Goal: Information Seeking & Learning: Learn about a topic

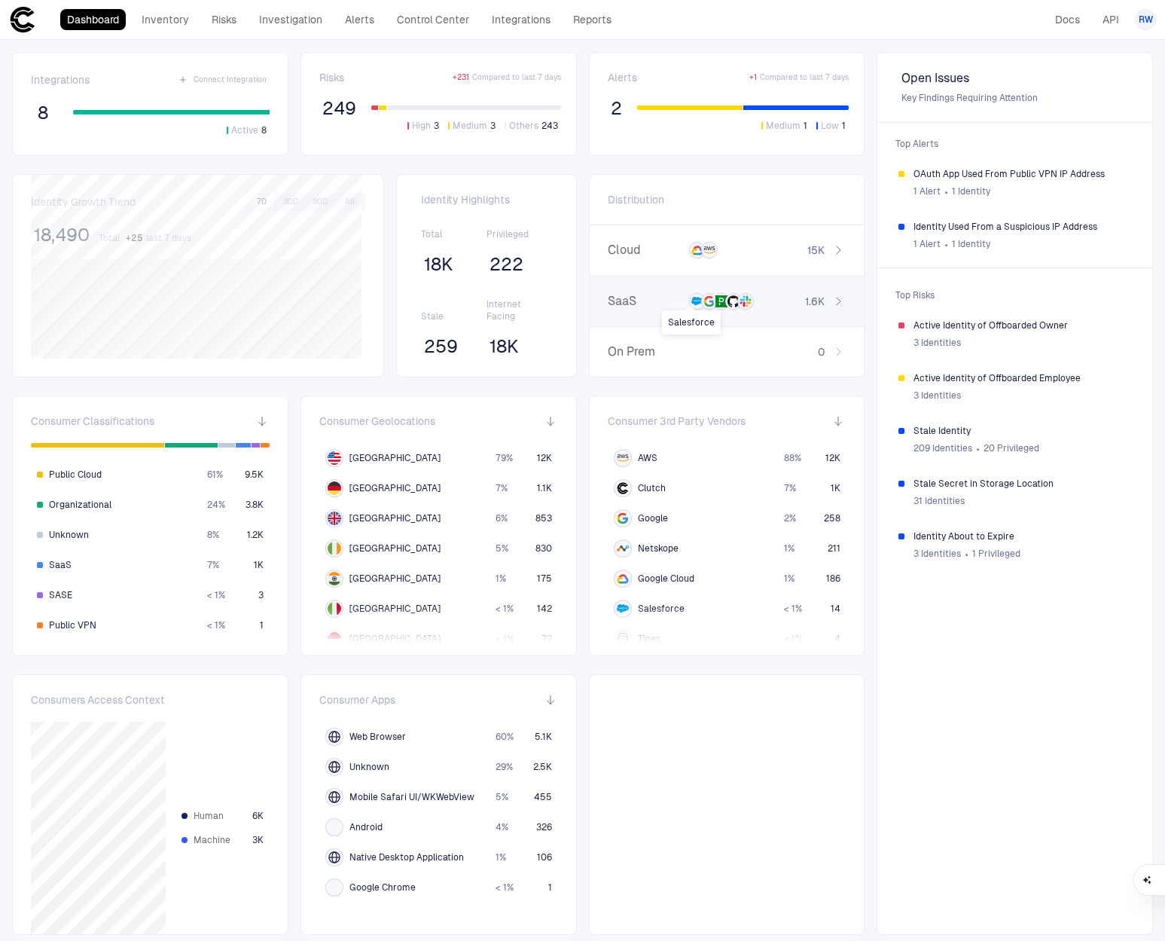
click at [692, 300] on icon at bounding box center [698, 301] width 12 height 8
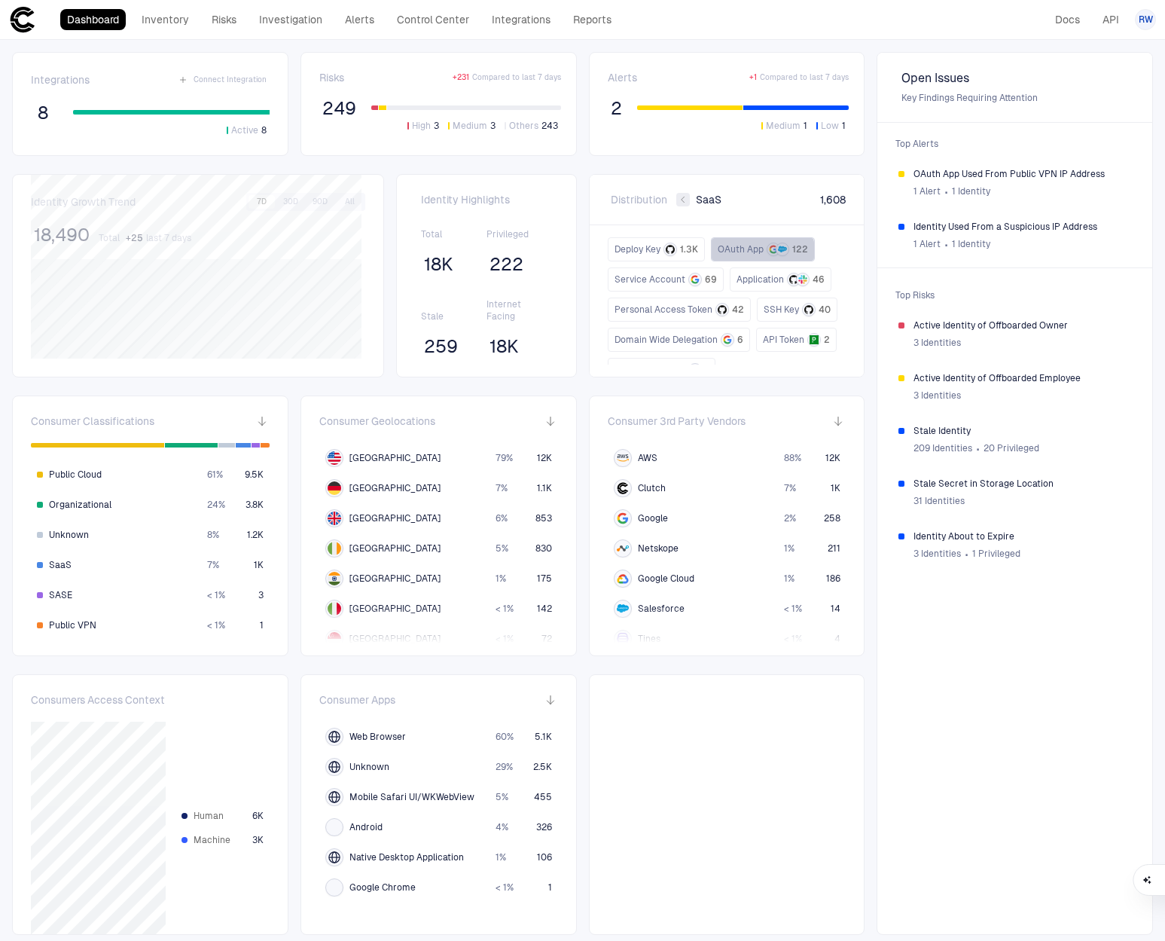
click at [756, 252] on span "OAuth App" at bounding box center [741, 249] width 46 height 12
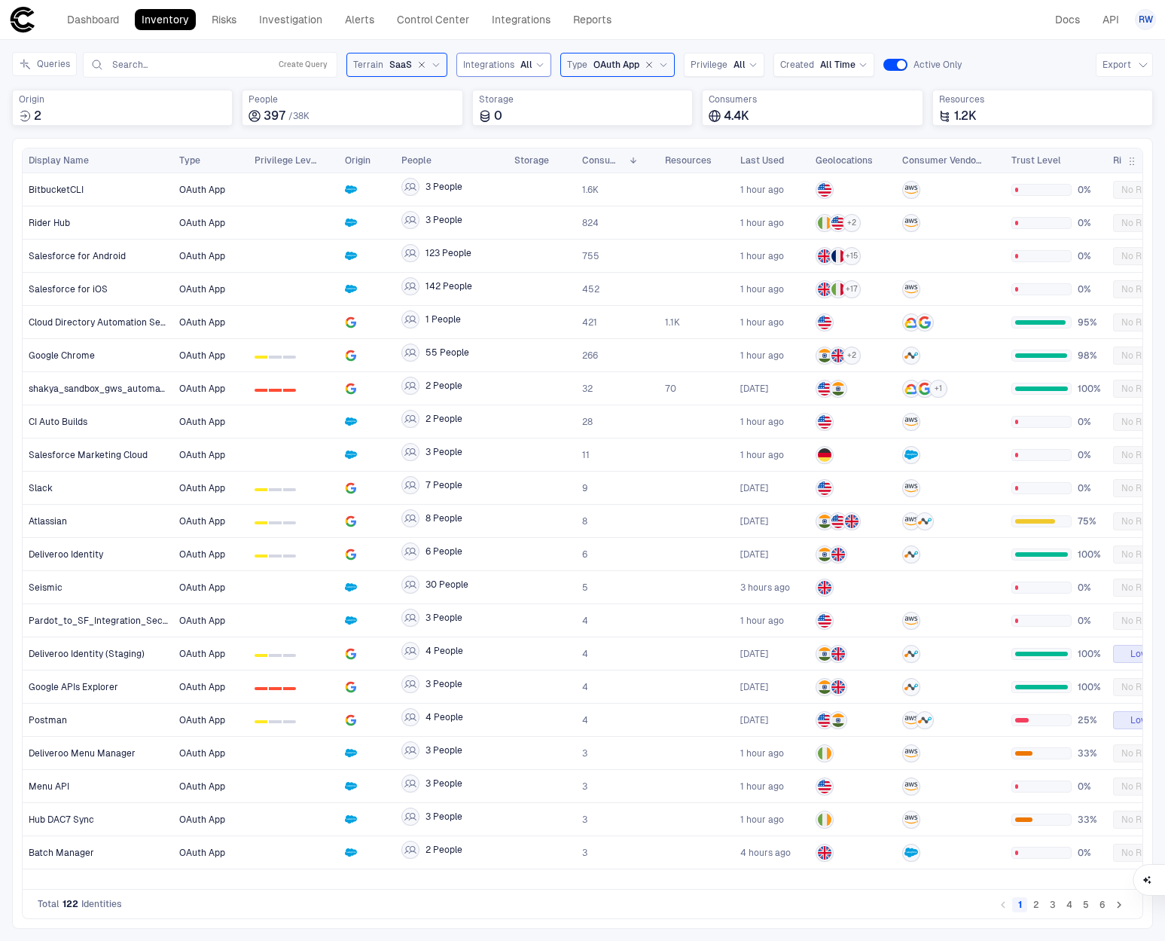
click at [533, 70] on div "All" at bounding box center [533, 65] width 24 height 12
click at [511, 147] on div "Salesforce" at bounding box center [541, 155] width 156 height 26
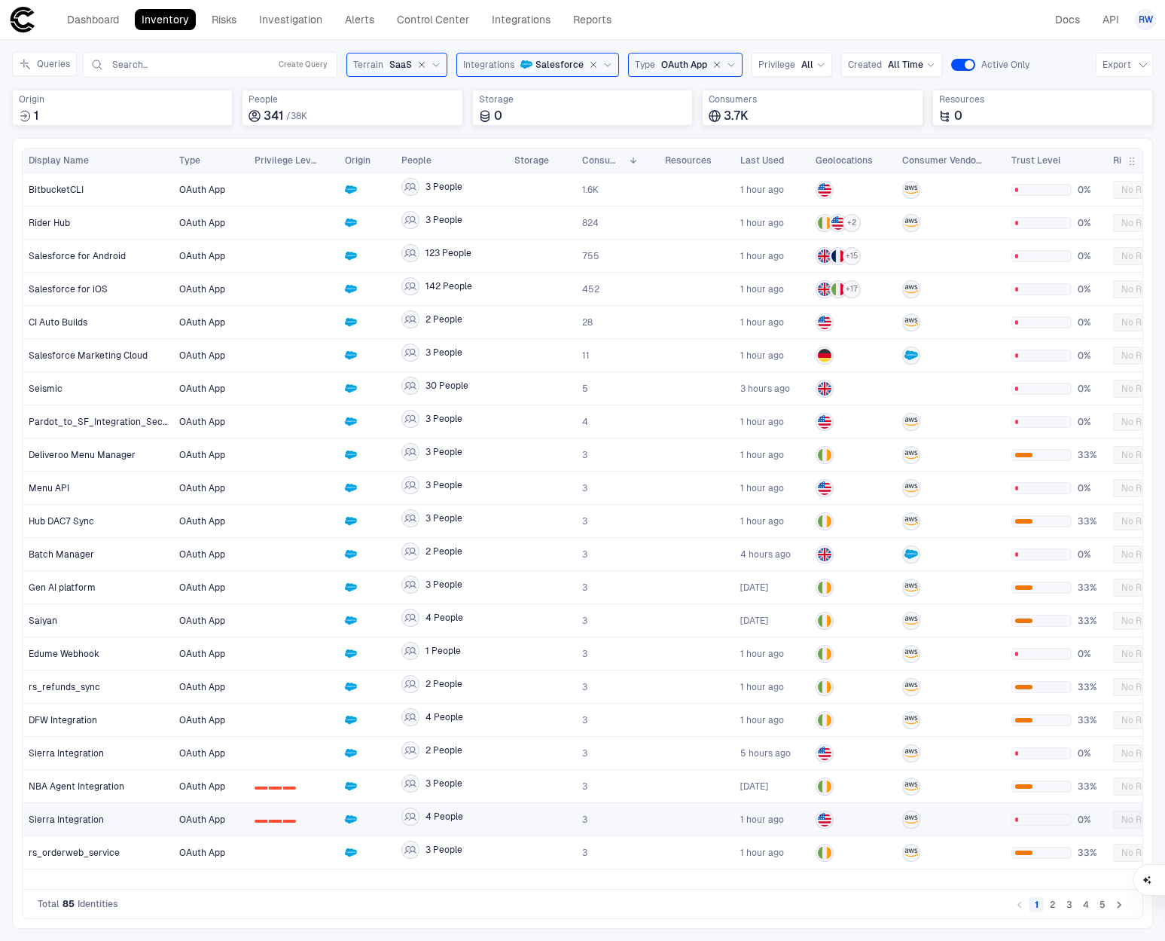
click at [173, 798] on div "OAuth App" at bounding box center [210, 786] width 75 height 32
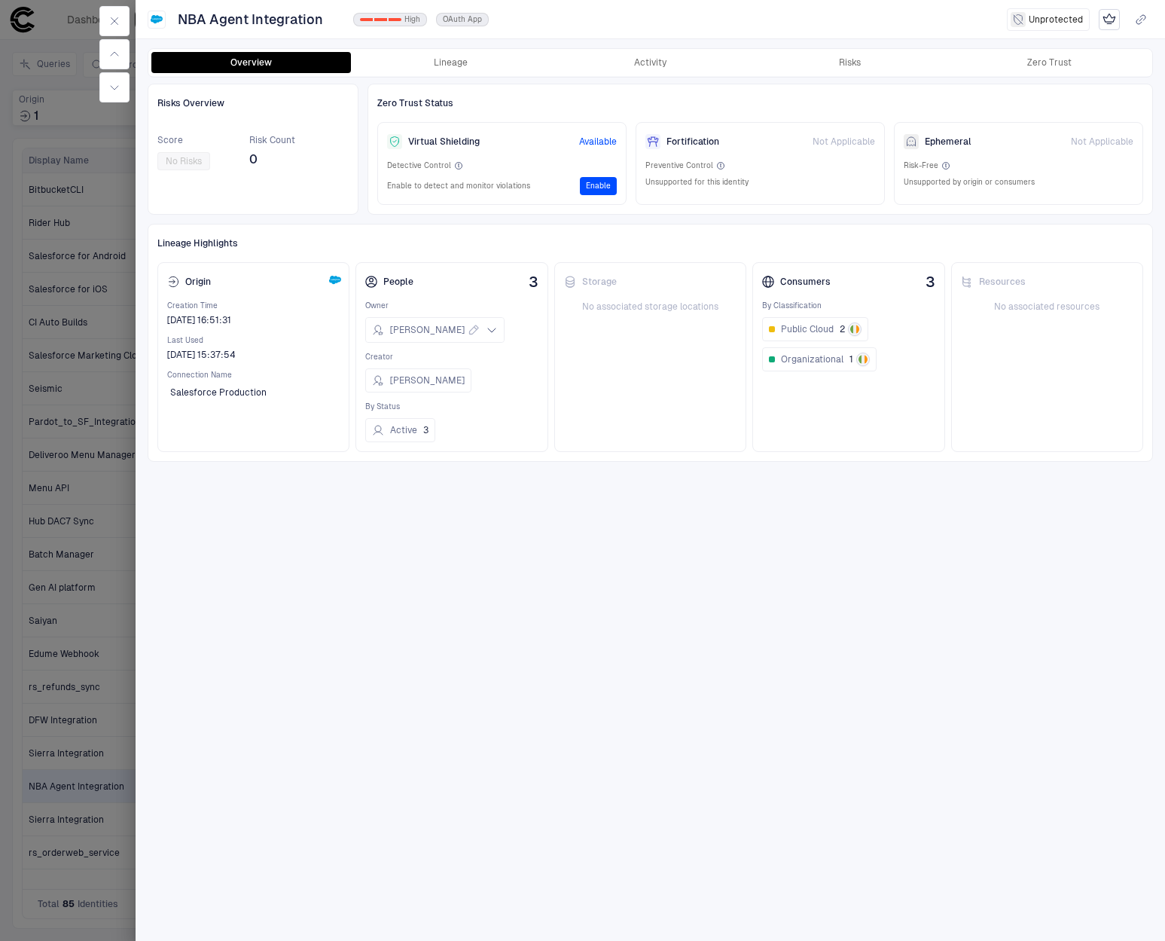
click at [401, 20] on div "0 1 2 High" at bounding box center [390, 20] width 74 height 14
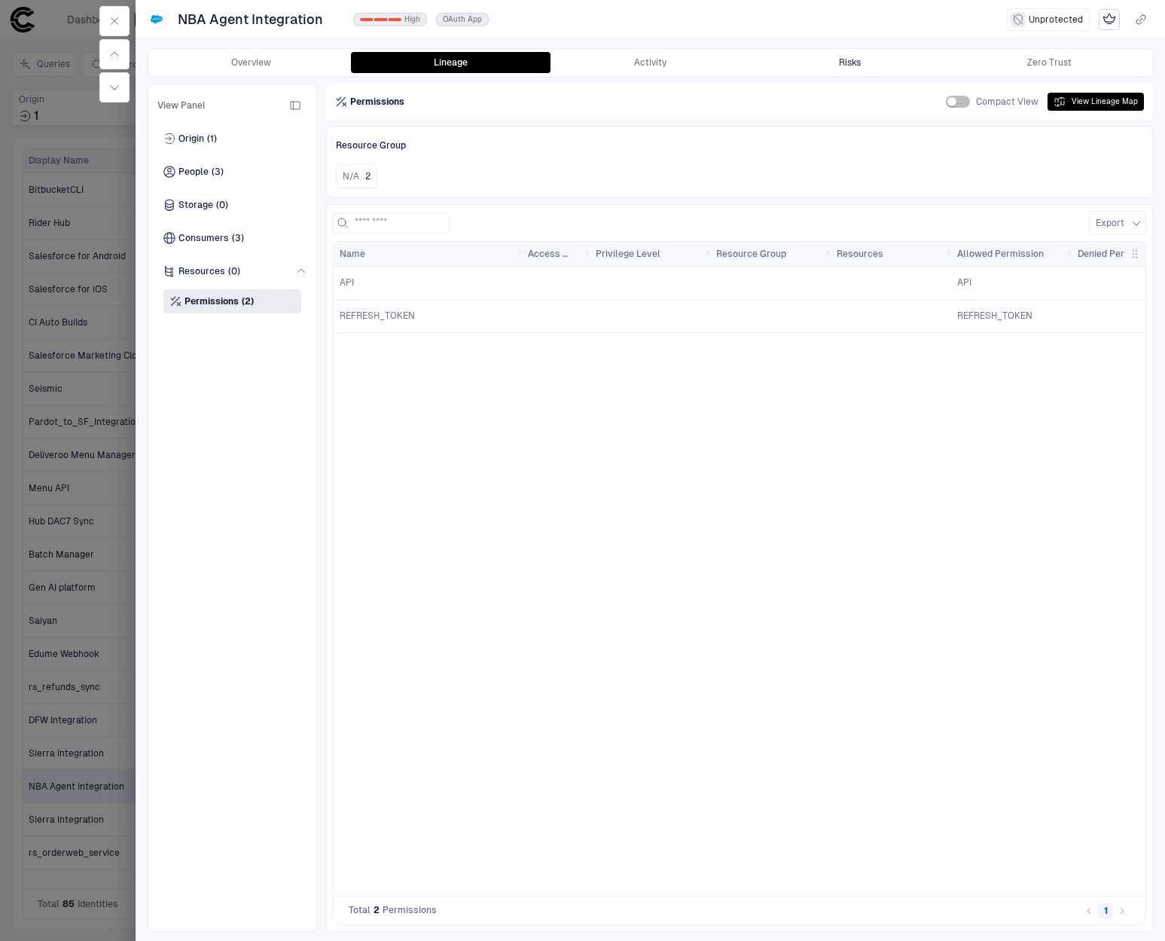
click at [800, 56] on button "Risks" at bounding box center [850, 62] width 200 height 21
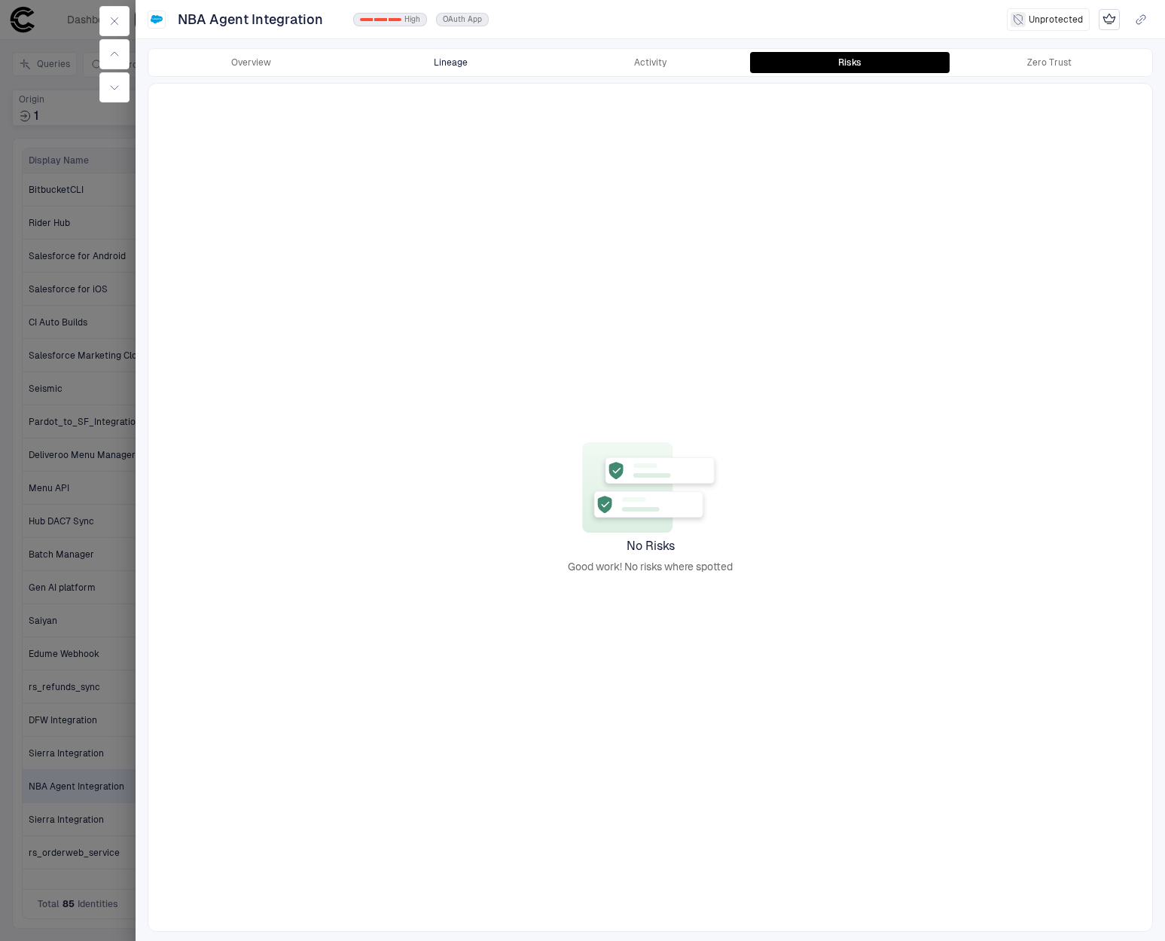
click at [447, 56] on button "Lineage" at bounding box center [451, 62] width 200 height 21
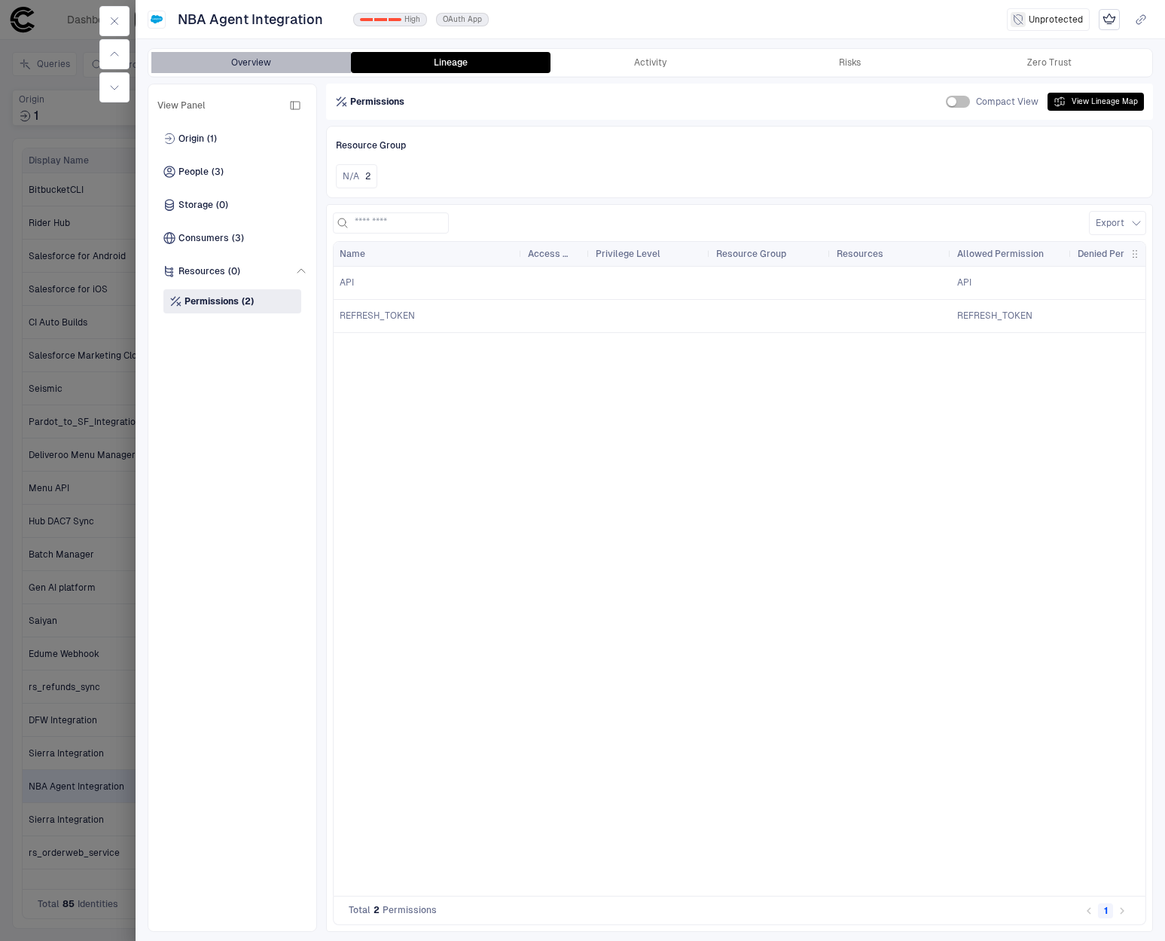
click at [255, 63] on button "Overview" at bounding box center [251, 62] width 200 height 21
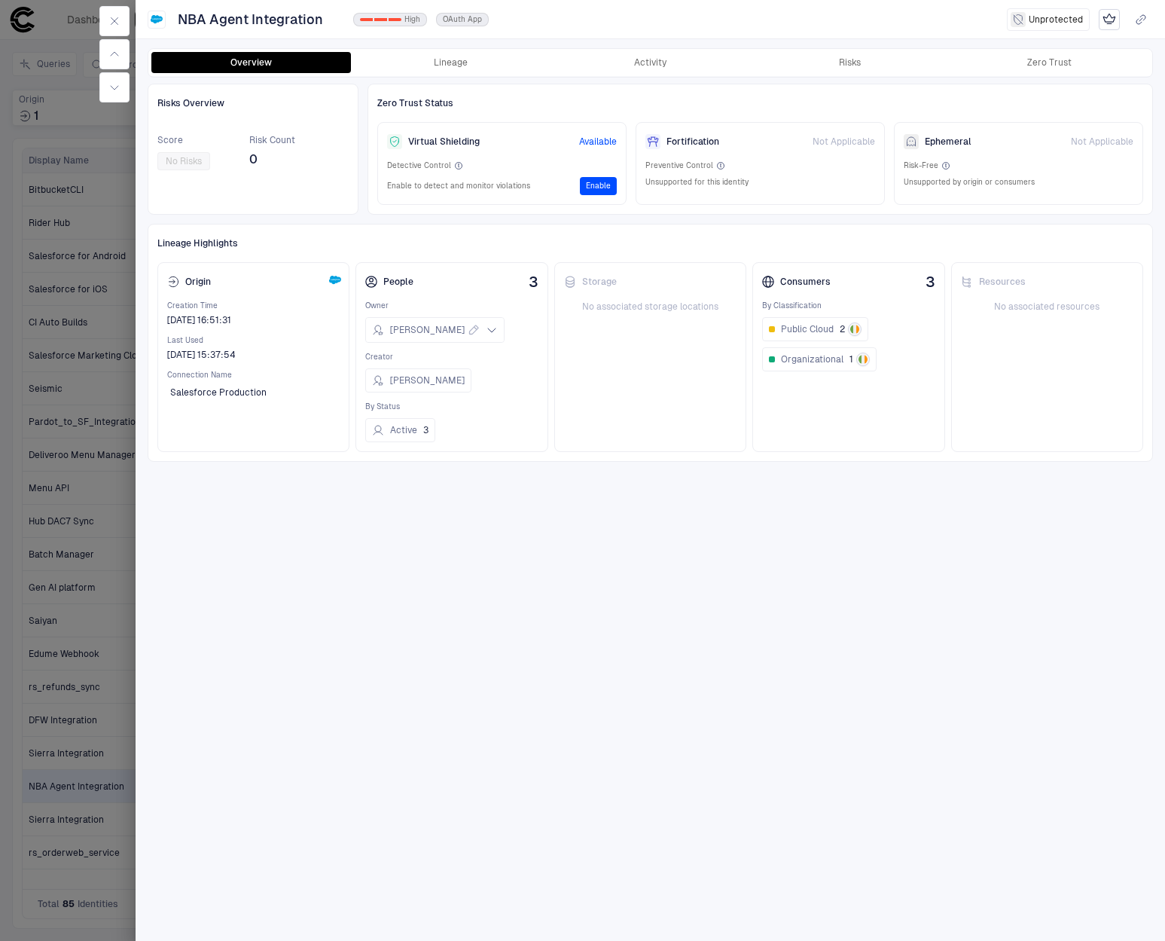
click at [360, 185] on div "Risks Overview Score No Risks Risk Count 0 Zero Trust Status Virtual Shielding …" at bounding box center [651, 149] width 1006 height 131
click at [819, 64] on button "Risks" at bounding box center [850, 62] width 200 height 21
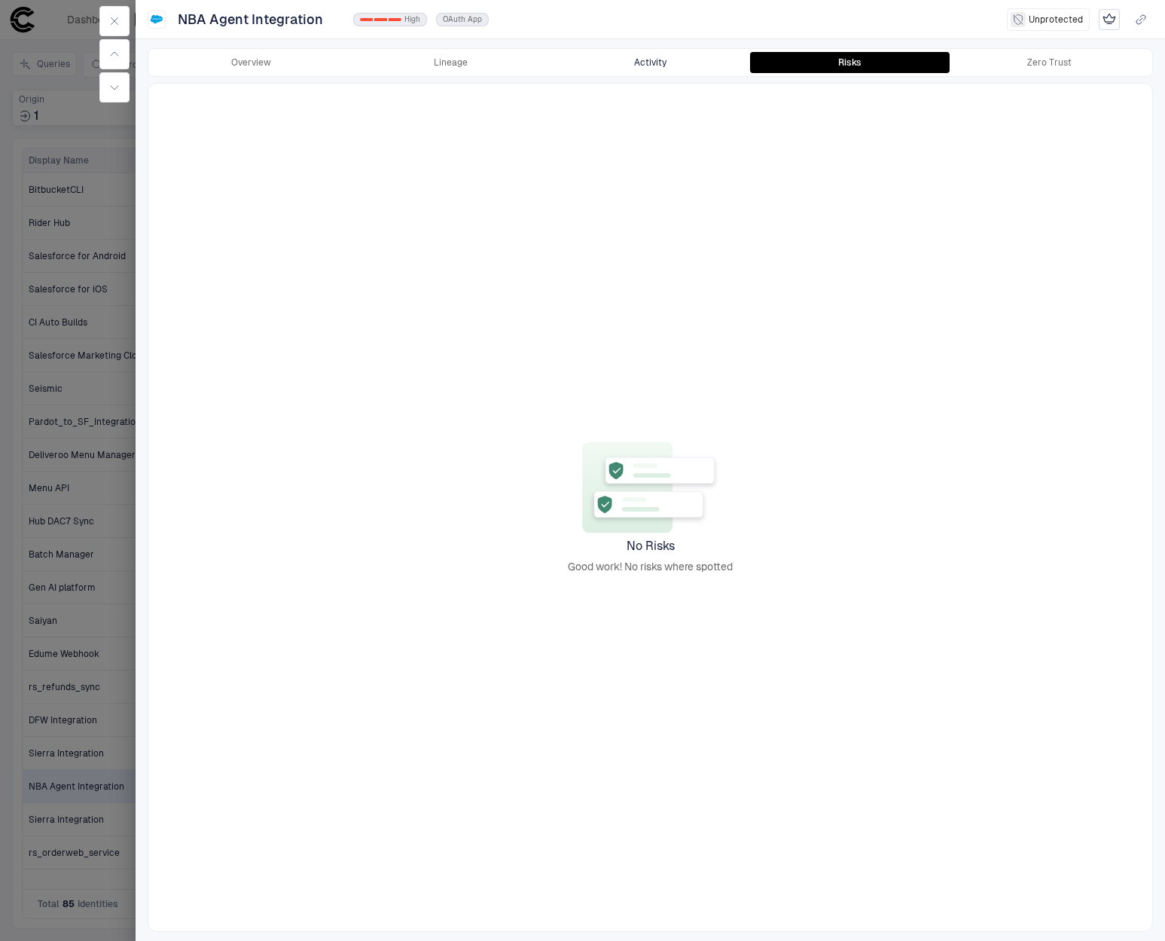
click at [657, 60] on button "Activity" at bounding box center [651, 62] width 200 height 21
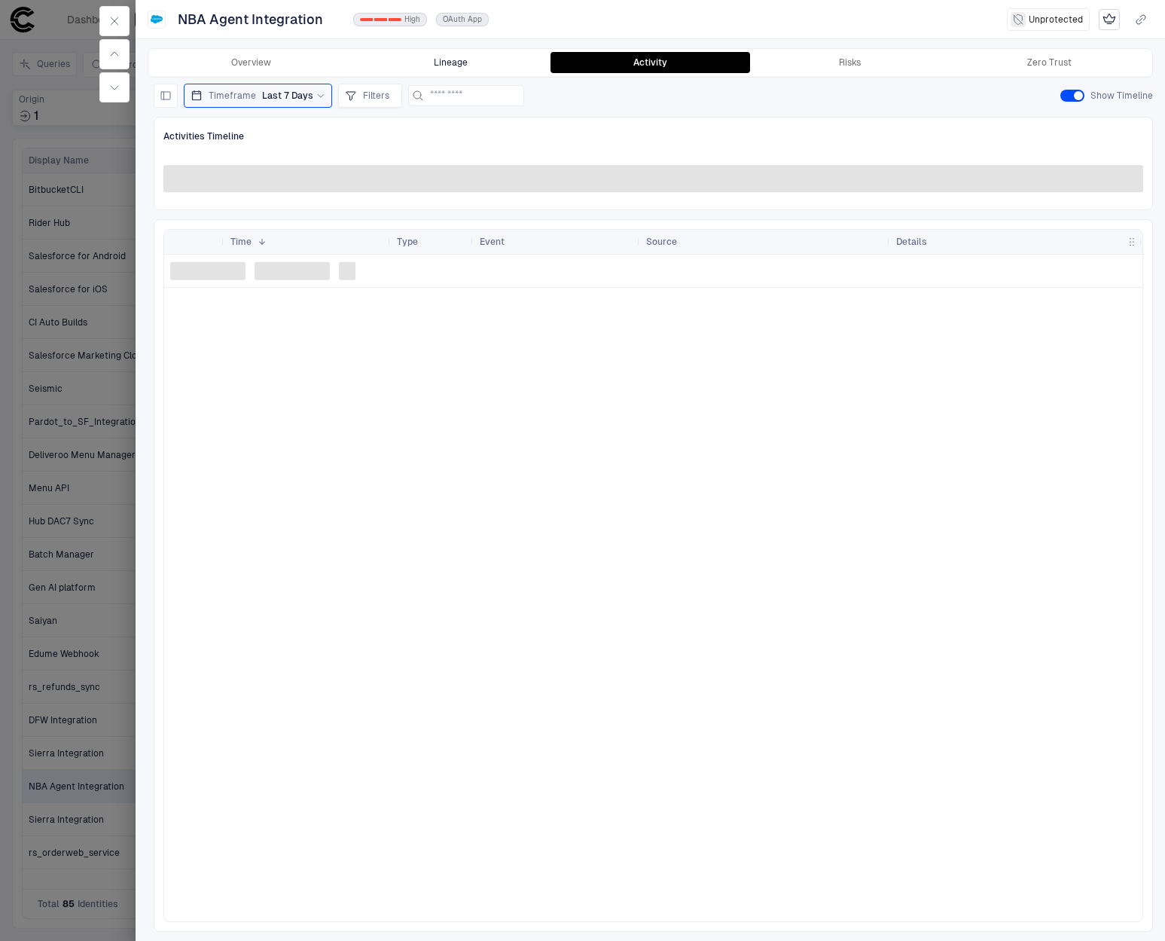
click at [493, 63] on button "Lineage" at bounding box center [451, 62] width 200 height 21
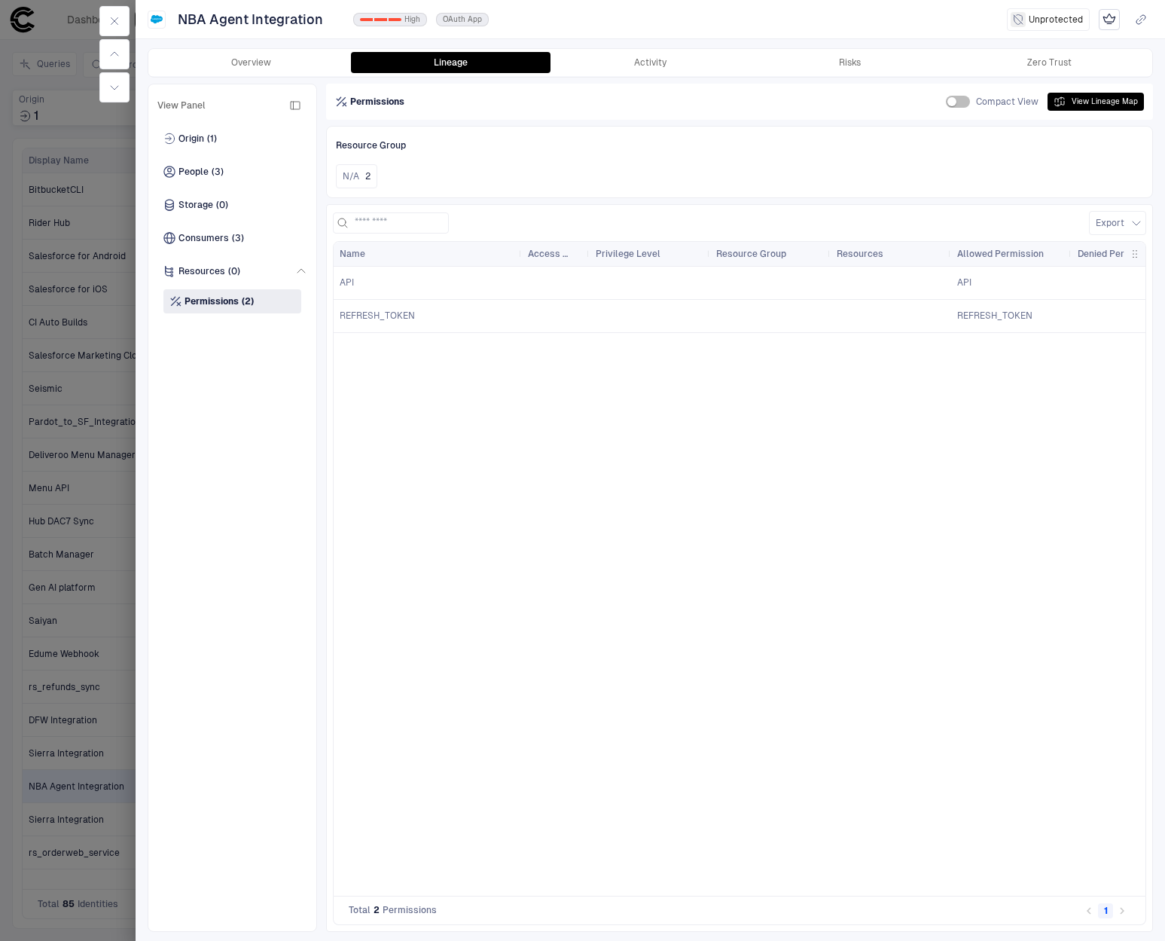
click at [582, 104] on div "Permissions Compact View View Lineage Map" at bounding box center [739, 102] width 809 height 18
click at [395, 103] on span "Permissions" at bounding box center [377, 102] width 54 height 12
click at [356, 101] on span "Permissions" at bounding box center [377, 102] width 54 height 12
click at [401, 316] on span "REFRESH_TOKEN" at bounding box center [377, 316] width 75 height 12
click at [381, 288] on div "API" at bounding box center [428, 282] width 176 height 12
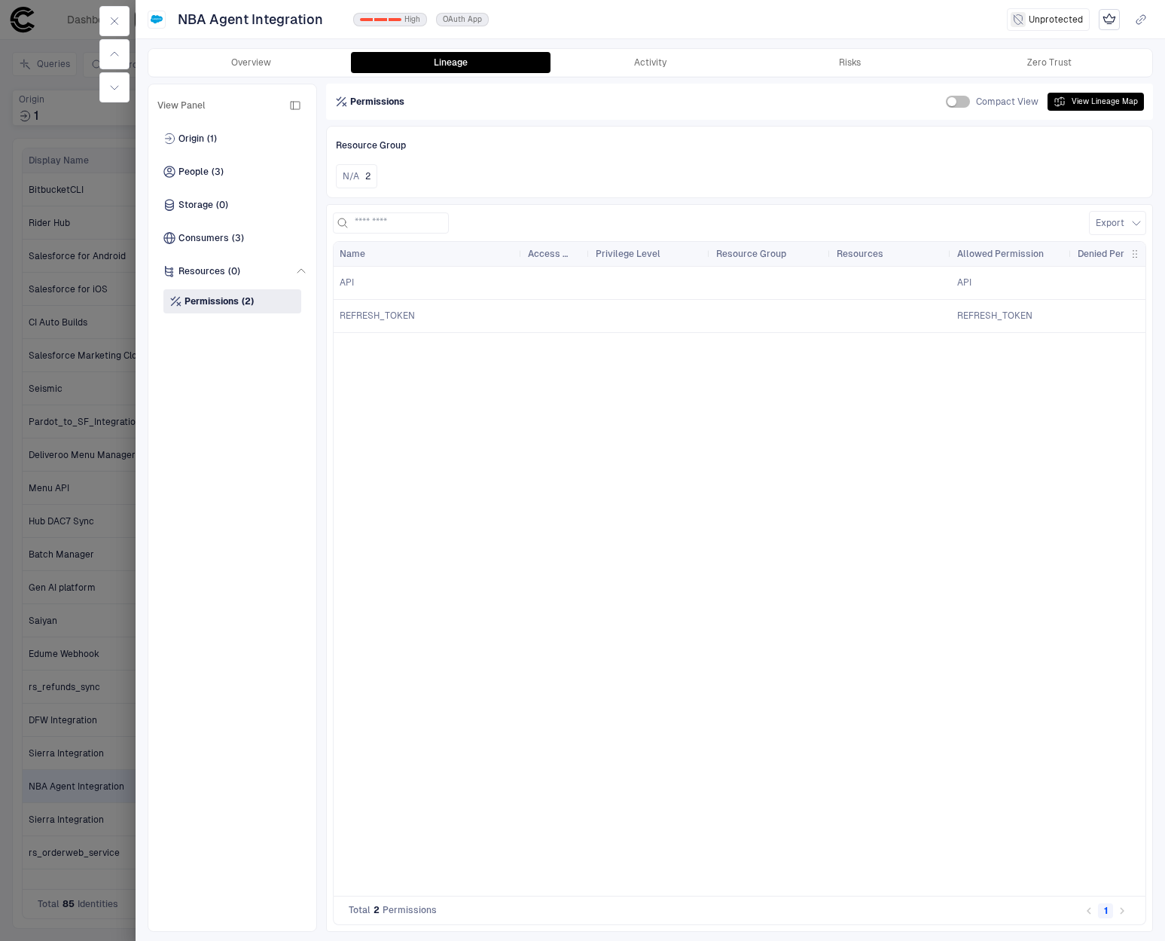
click at [362, 286] on div "API" at bounding box center [428, 282] width 176 height 12
click at [114, 17] on icon "button" at bounding box center [114, 21] width 12 height 12
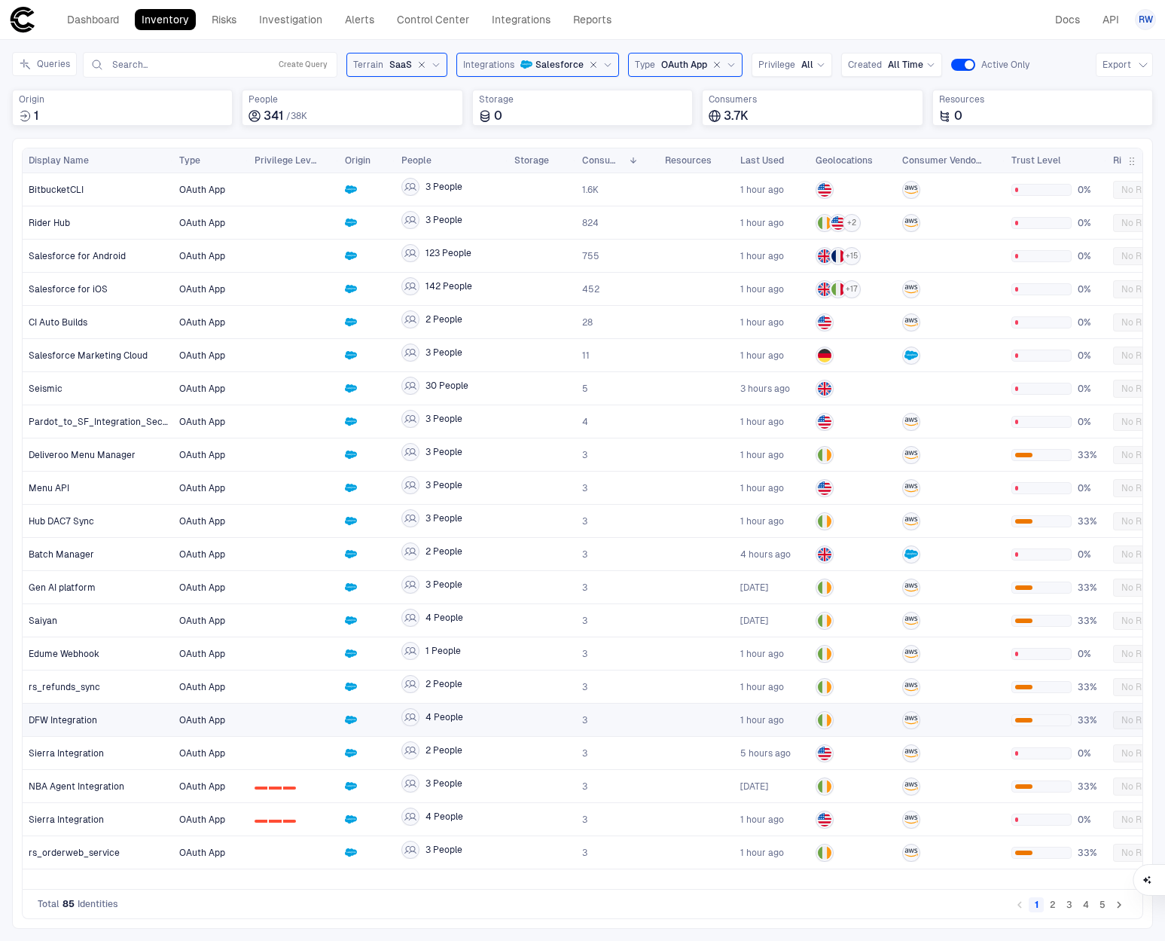
click at [112, 725] on div "DFW Integration" at bounding box center [98, 719] width 139 height 31
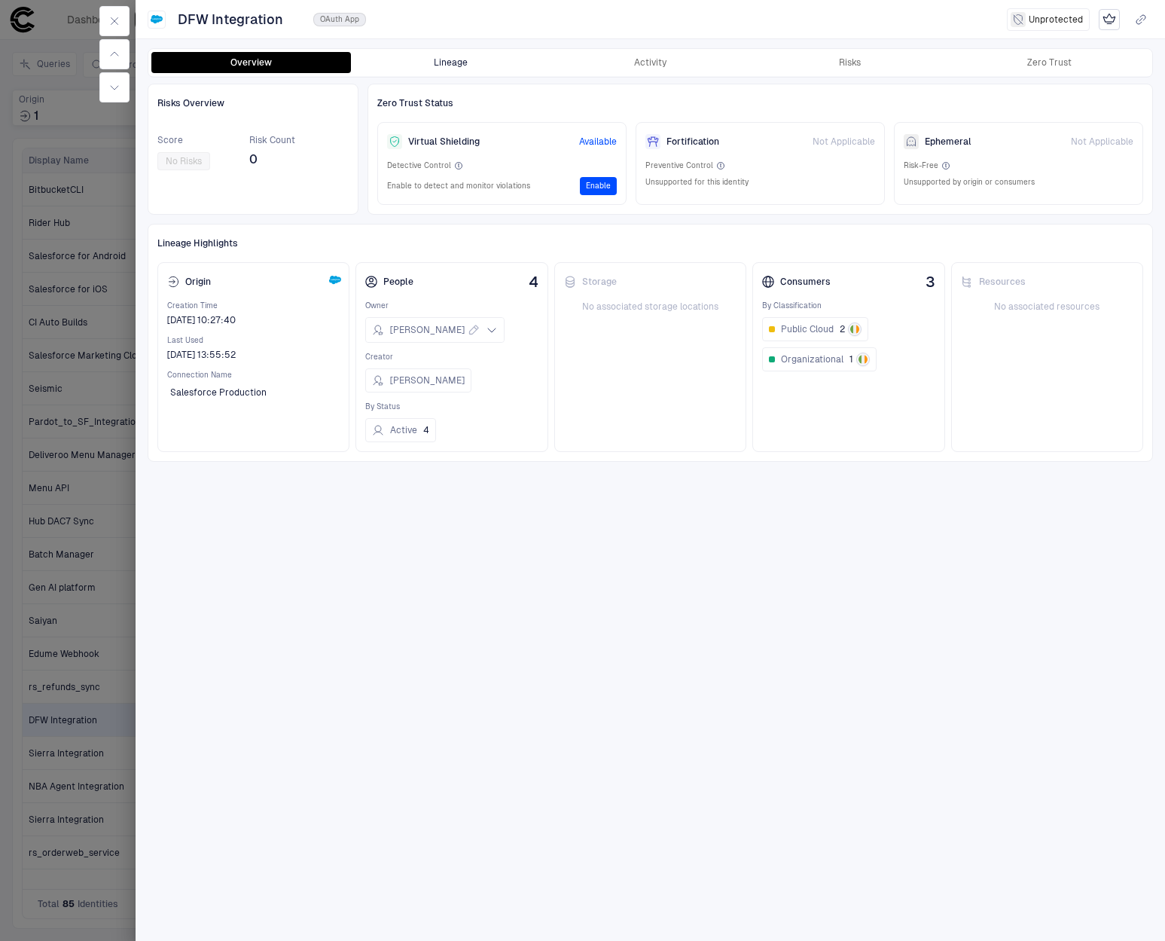
click at [438, 53] on button "Lineage" at bounding box center [451, 62] width 200 height 21
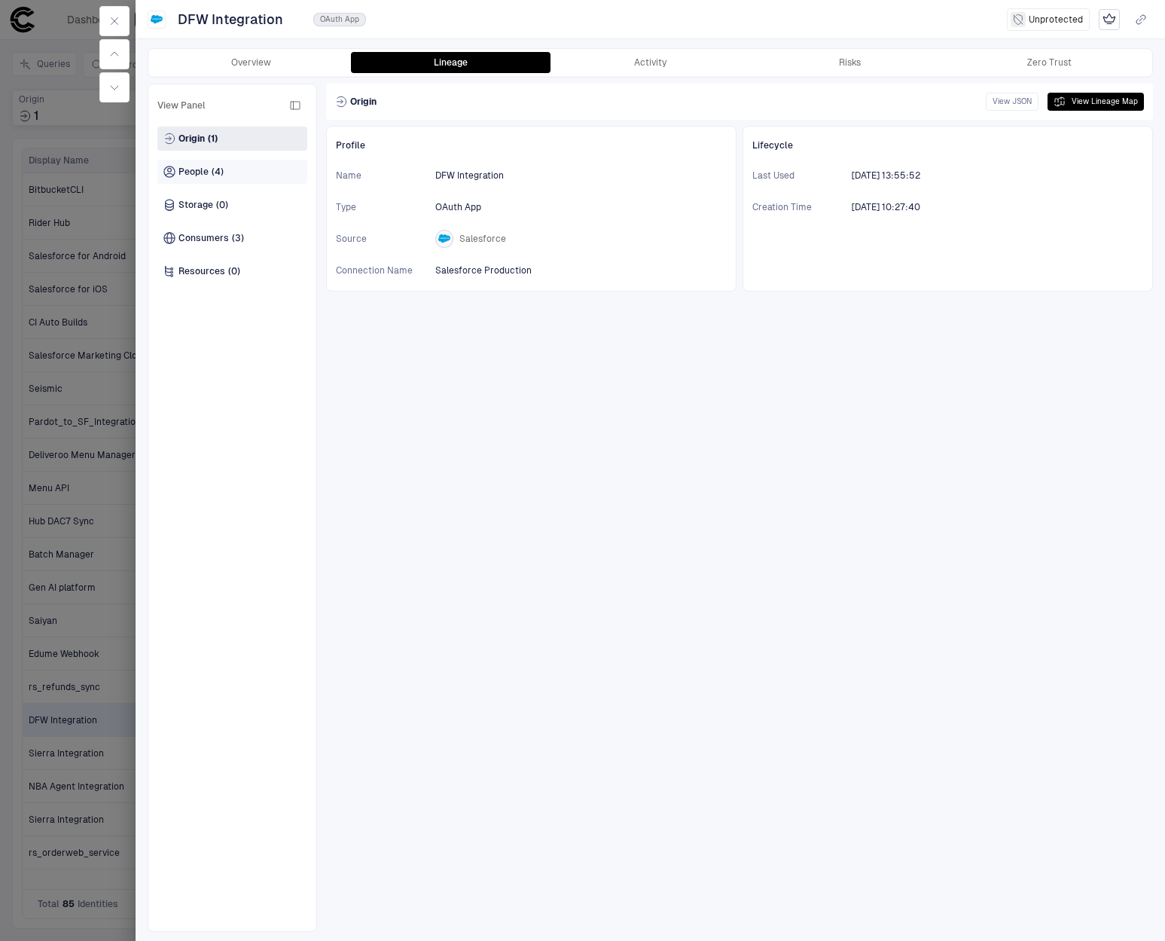
click at [231, 173] on div "People (4)" at bounding box center [232, 172] width 150 height 24
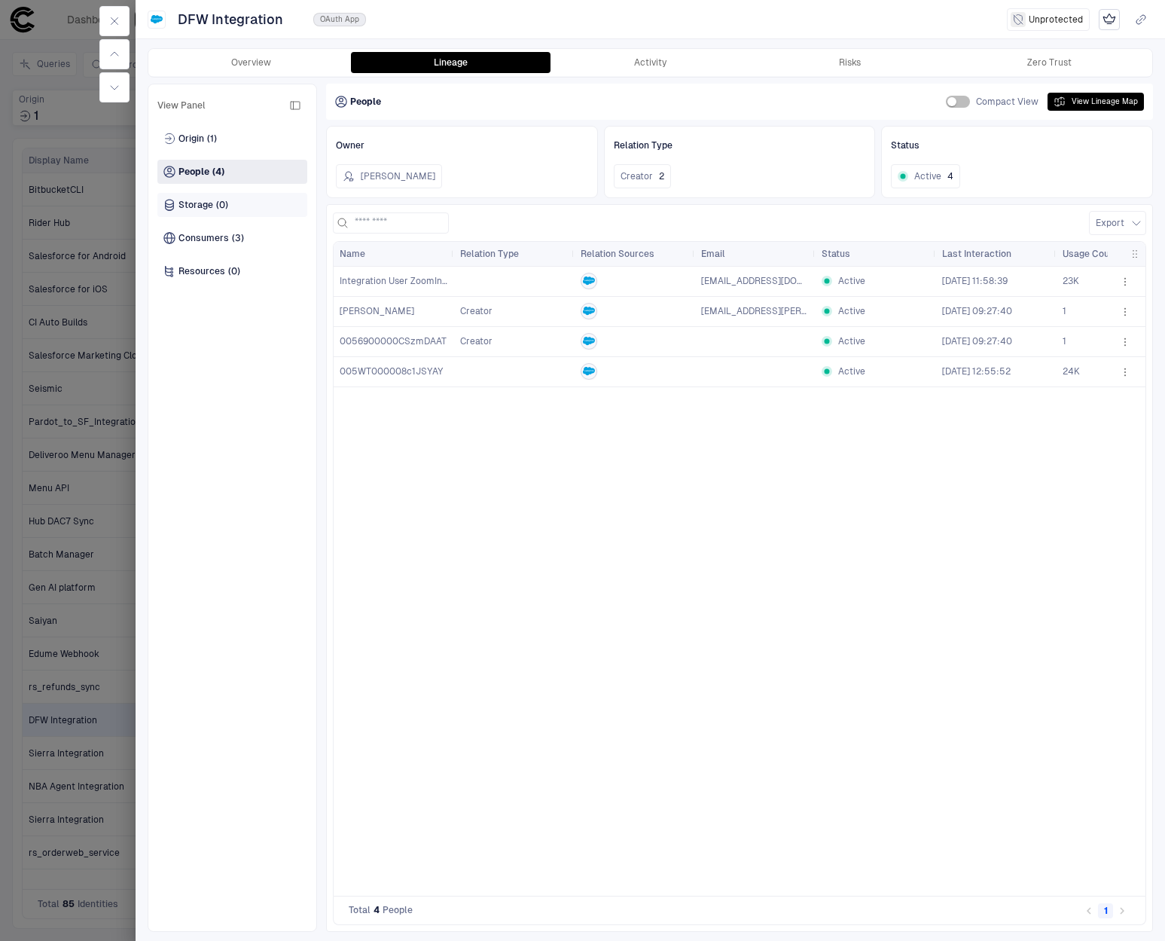
click at [188, 206] on span "Storage" at bounding box center [196, 205] width 35 height 12
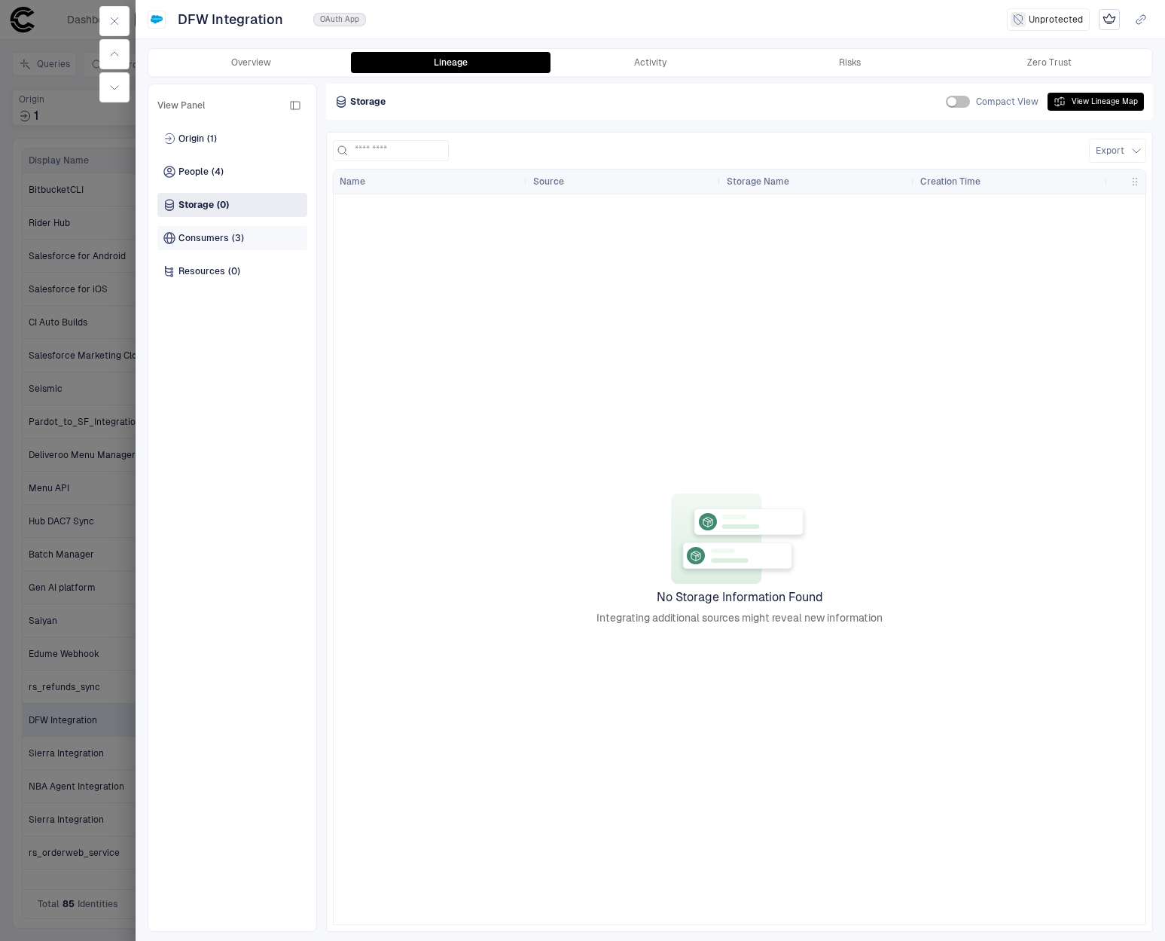
click at [208, 235] on span "Consumers" at bounding box center [204, 238] width 50 height 12
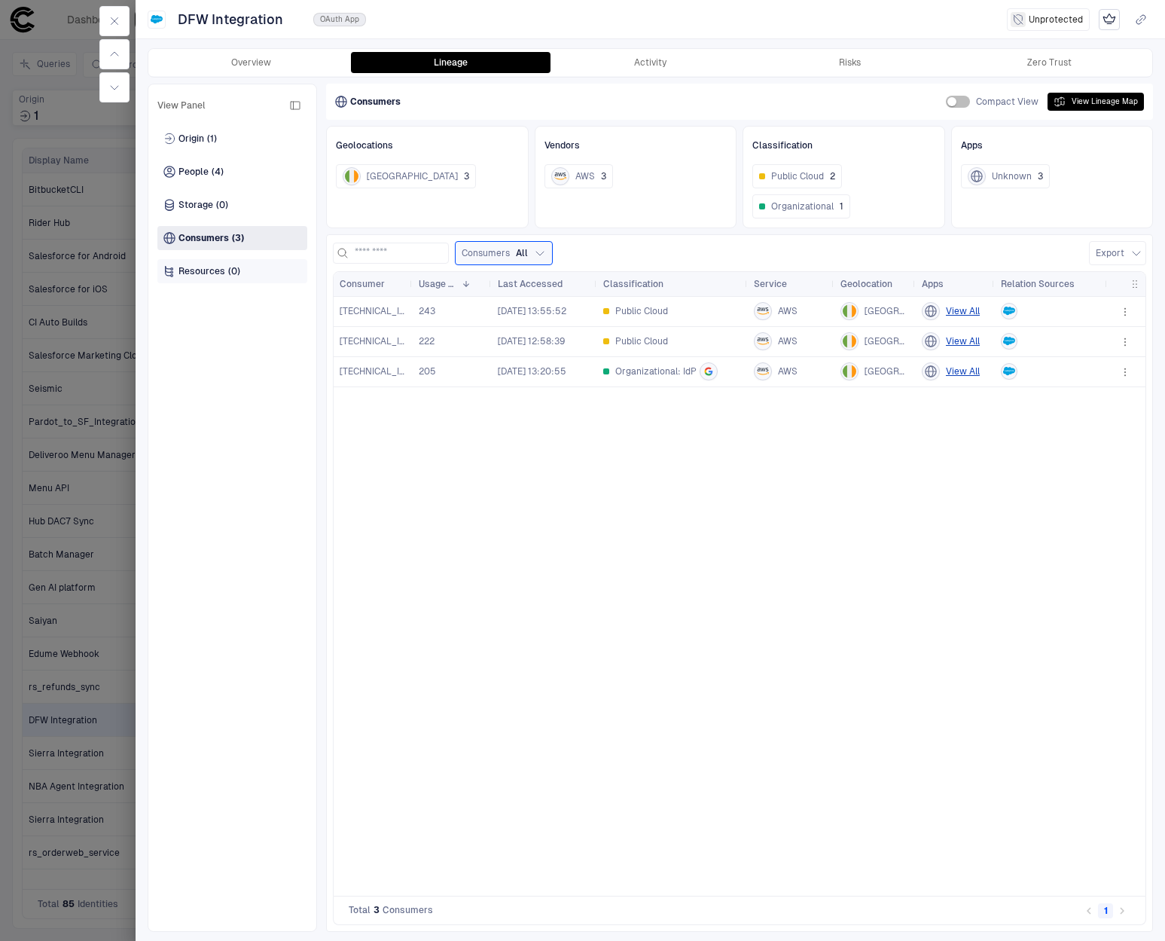
click at [231, 266] on span "(0)" at bounding box center [234, 271] width 12 height 12
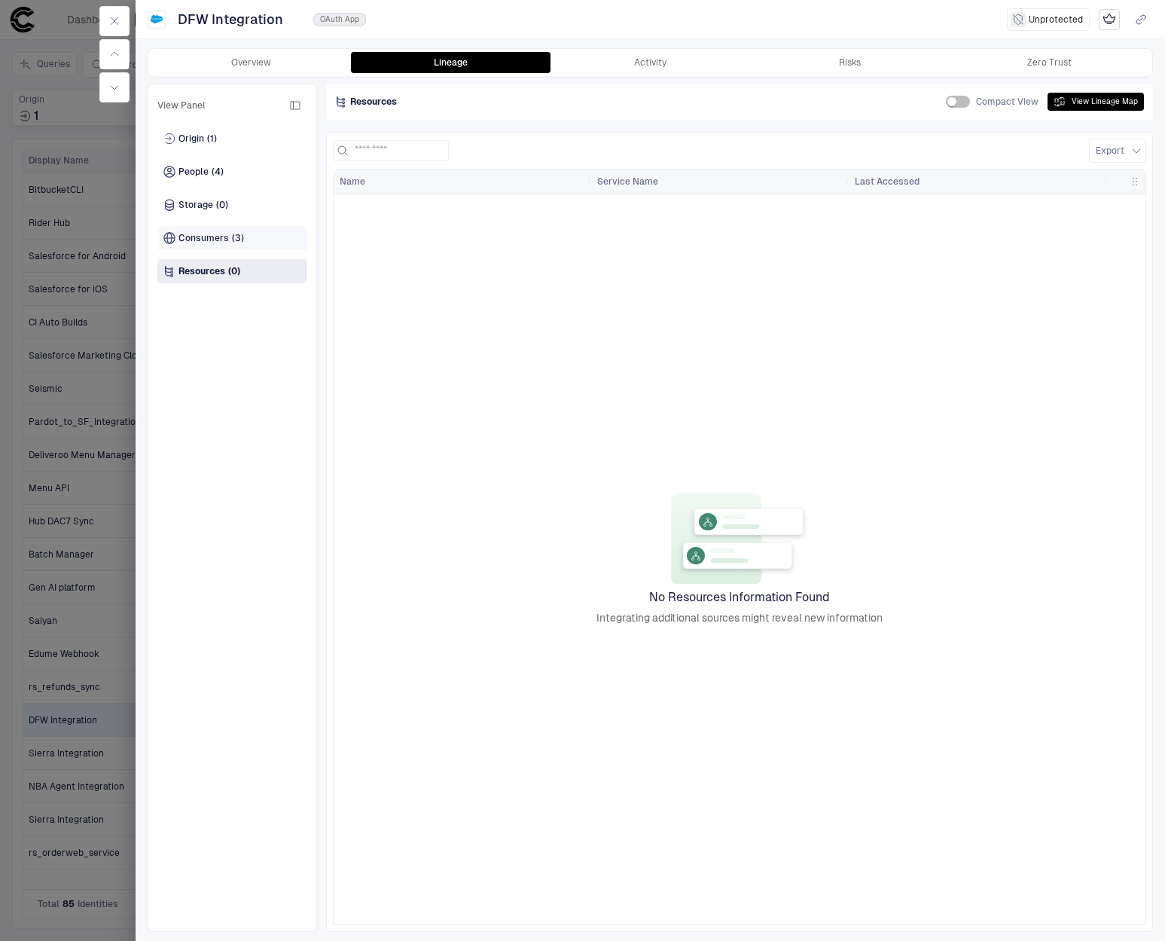
click at [240, 234] on span "(3)" at bounding box center [238, 238] width 12 height 12
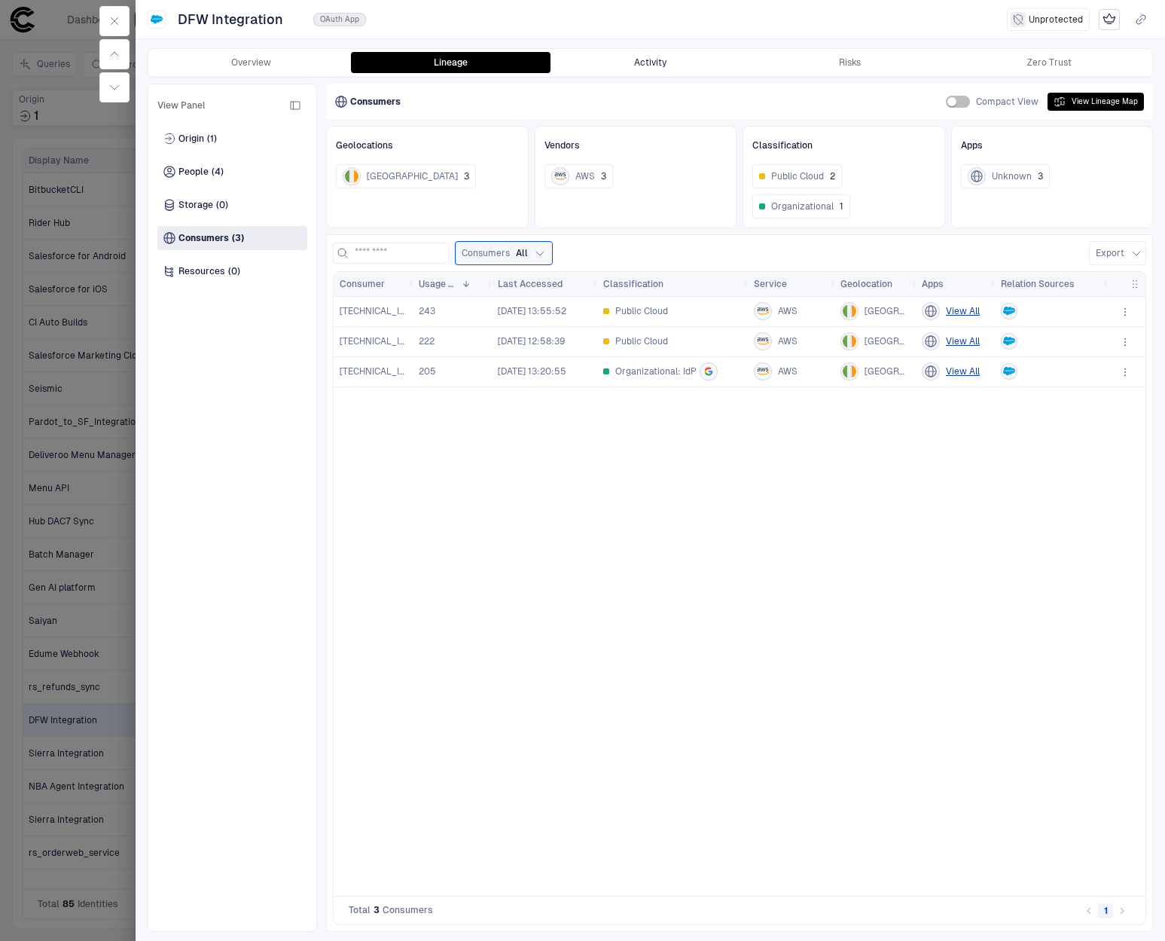
click at [669, 66] on button "Activity" at bounding box center [651, 62] width 200 height 21
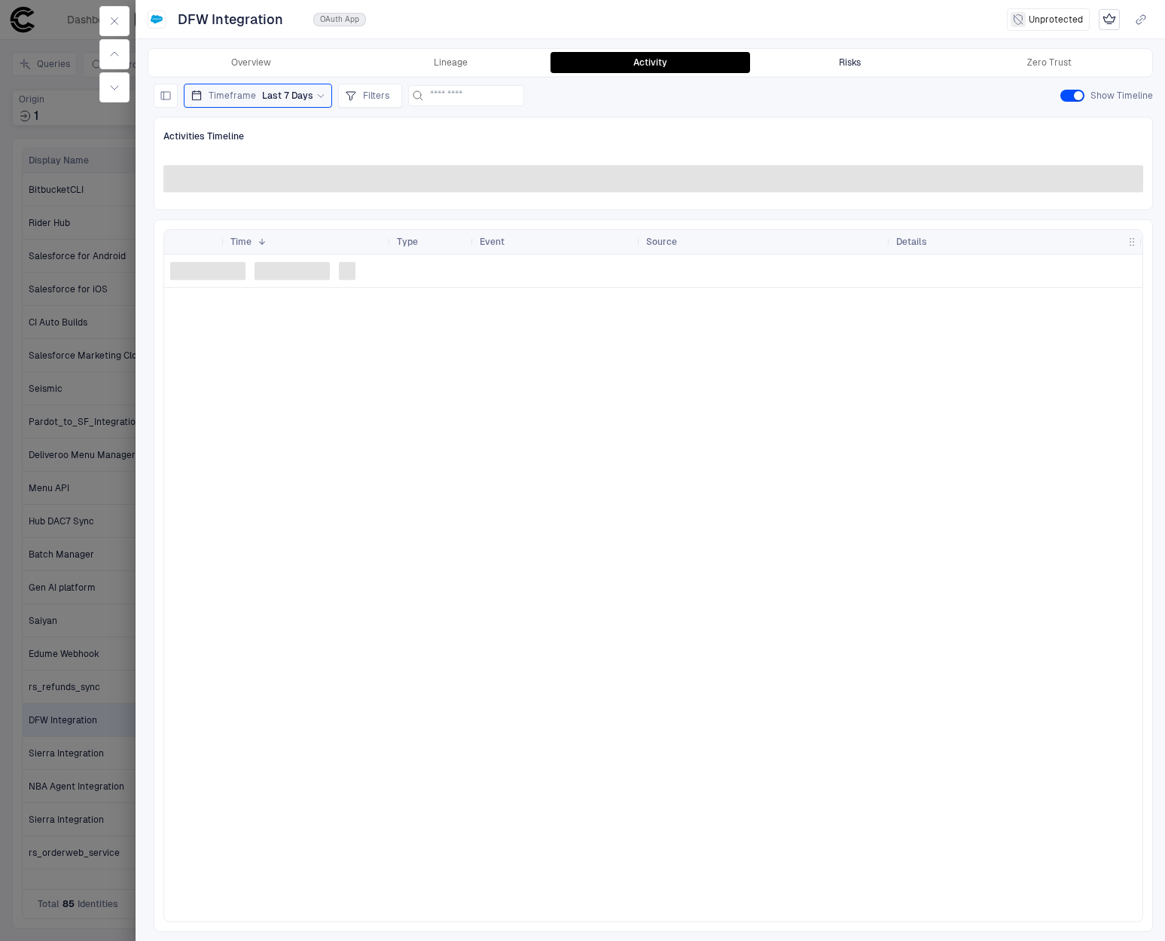
click at [863, 60] on button "Risks" at bounding box center [850, 62] width 200 height 21
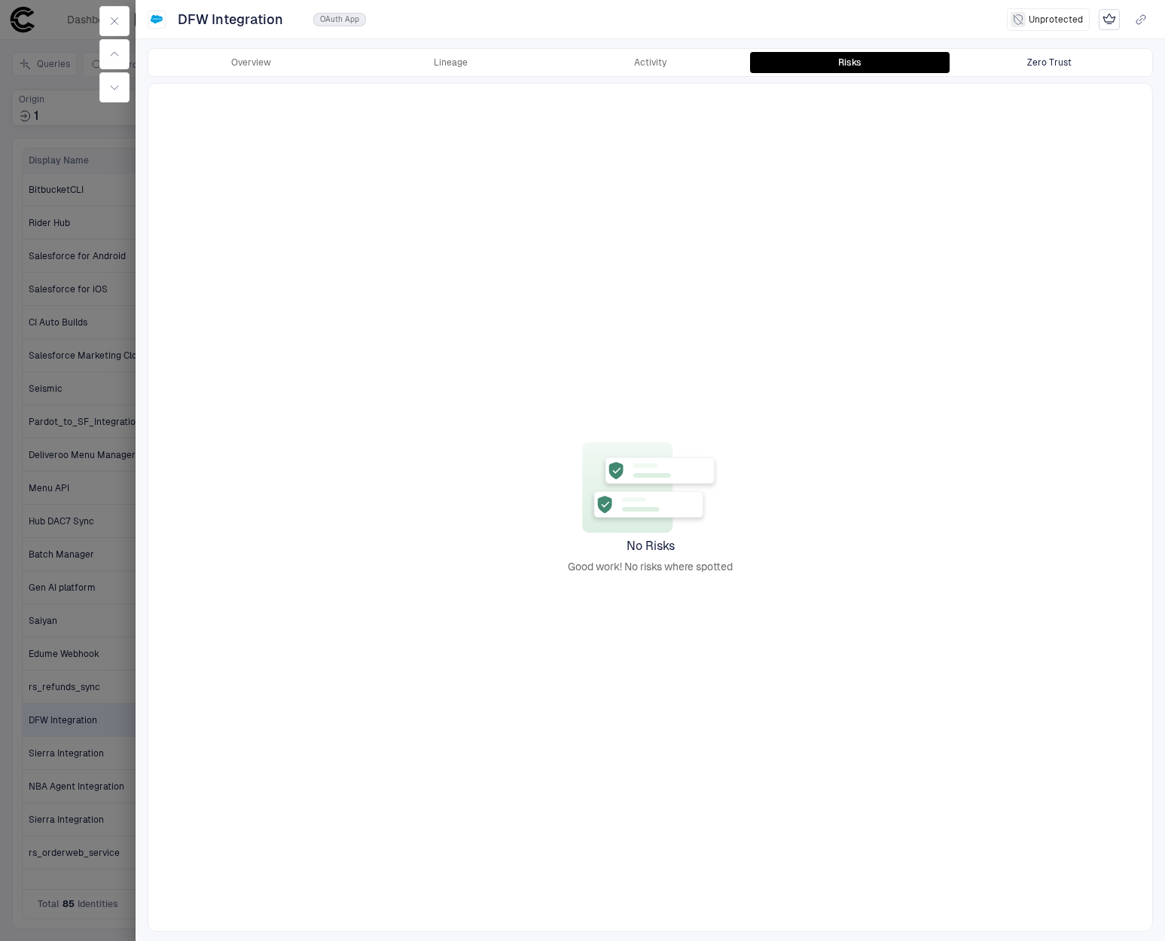
click at [1040, 61] on div "Zero Trust" at bounding box center [1049, 62] width 44 height 12
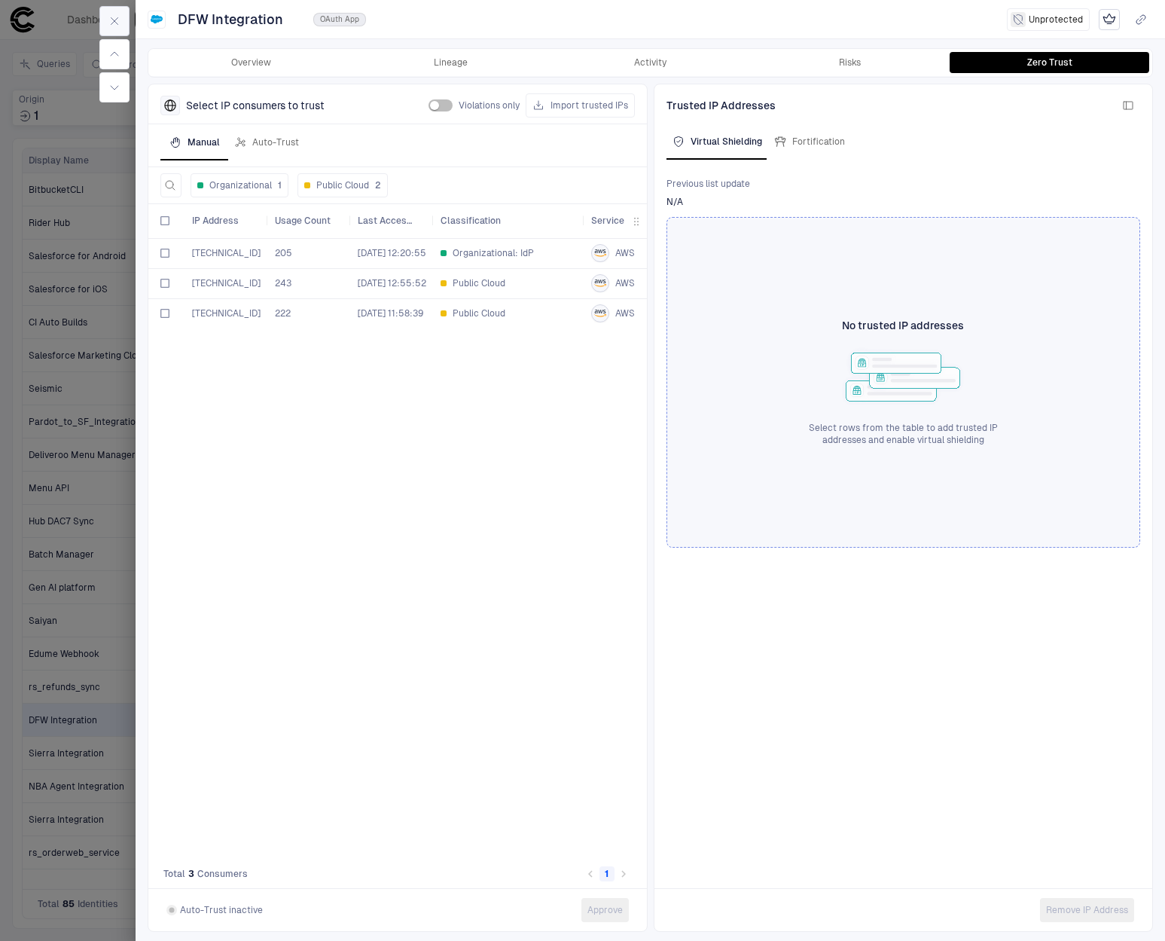
click at [112, 16] on icon "button" at bounding box center [114, 21] width 12 height 12
